Goal: Find specific page/section: Find specific page/section

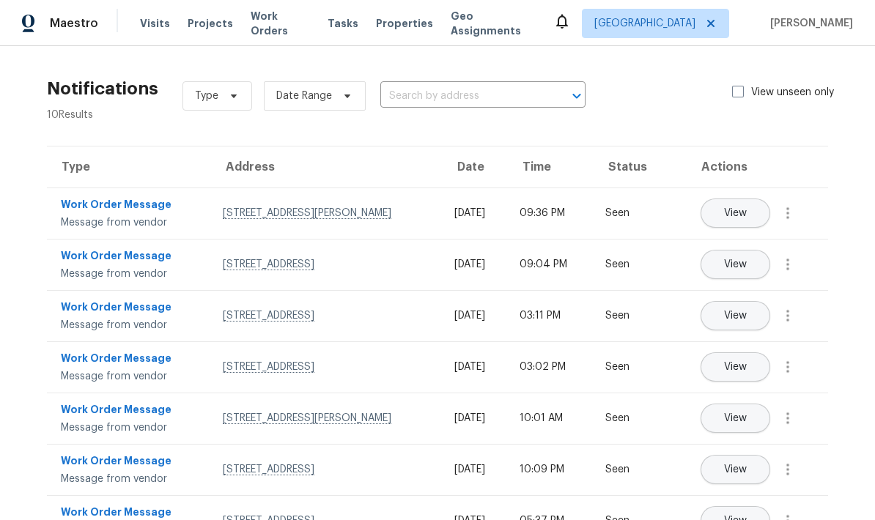
click at [395, 29] on span "Properties" at bounding box center [404, 23] width 57 height 15
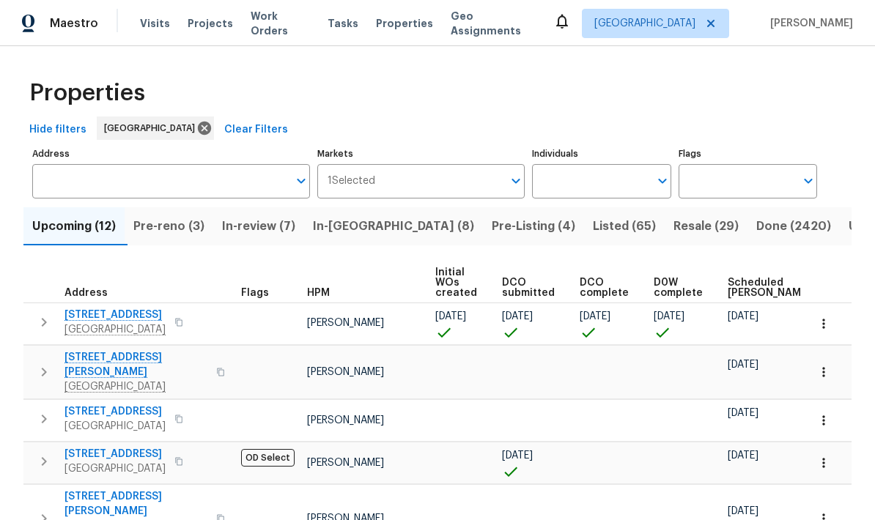
click at [596, 190] on input "Individuals" at bounding box center [590, 181] width 117 height 34
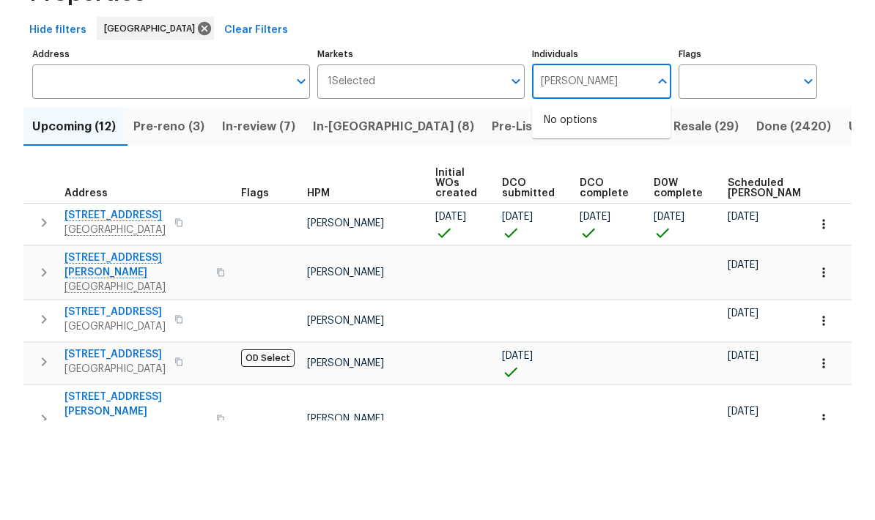
type input "[PERSON_NAME]"
click at [570, 213] on input "checkbox" at bounding box center [559, 228] width 31 height 31
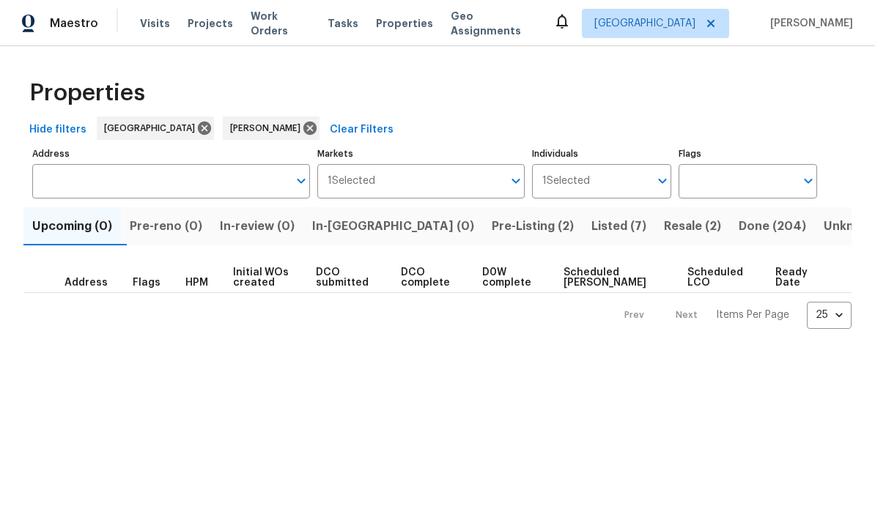
click at [492, 233] on span "Pre-Listing (2)" at bounding box center [533, 226] width 82 height 21
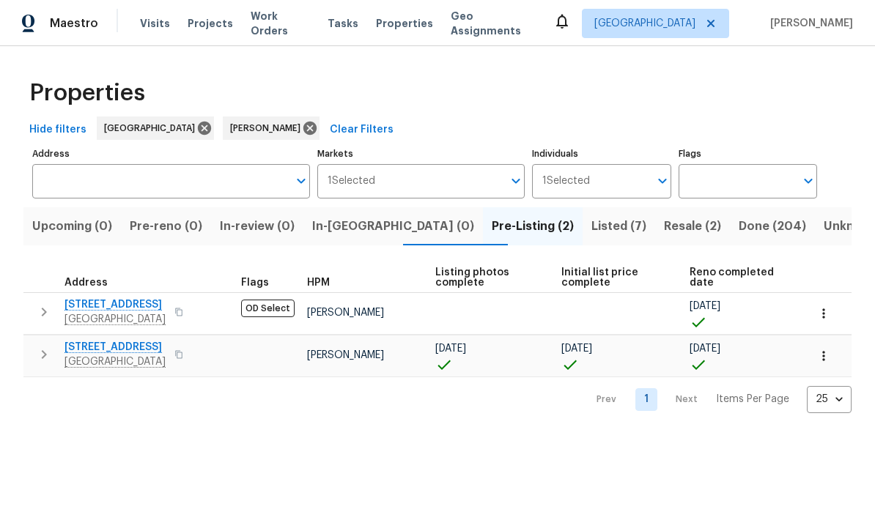
click at [822, 315] on icon "button" at bounding box center [824, 313] width 15 height 15
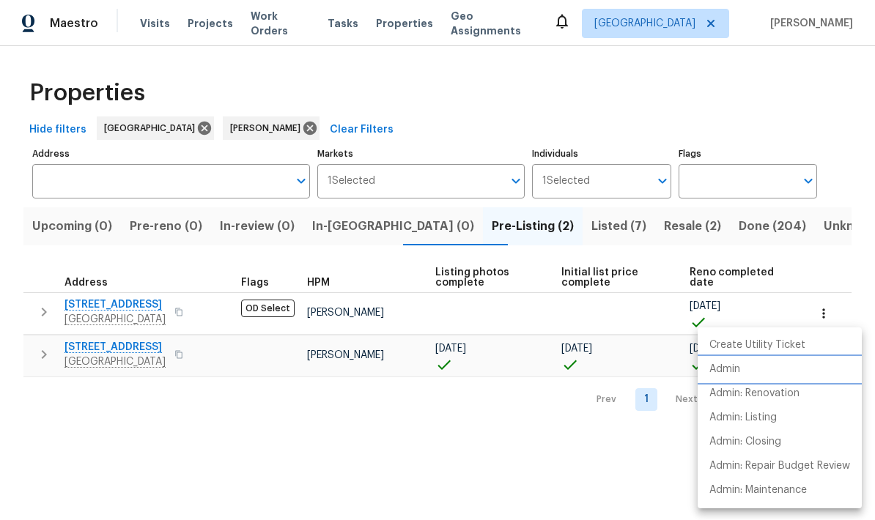
click at [746, 372] on li "Admin" at bounding box center [780, 370] width 164 height 24
